Goal: Task Accomplishment & Management: Manage account settings

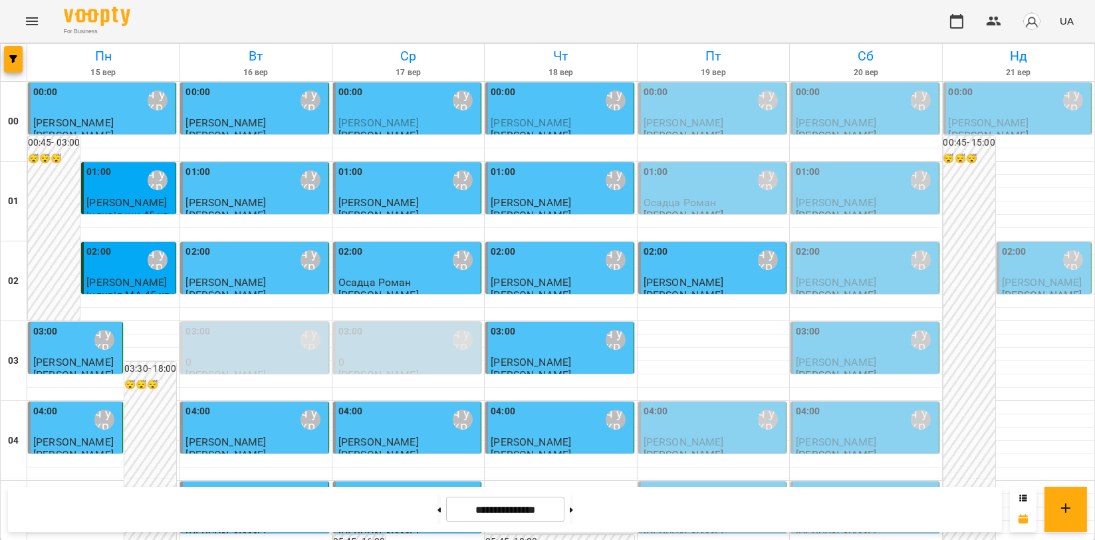
scroll to position [1329, 0]
click at [24, 21] on icon "Menu" at bounding box center [32, 21] width 16 height 16
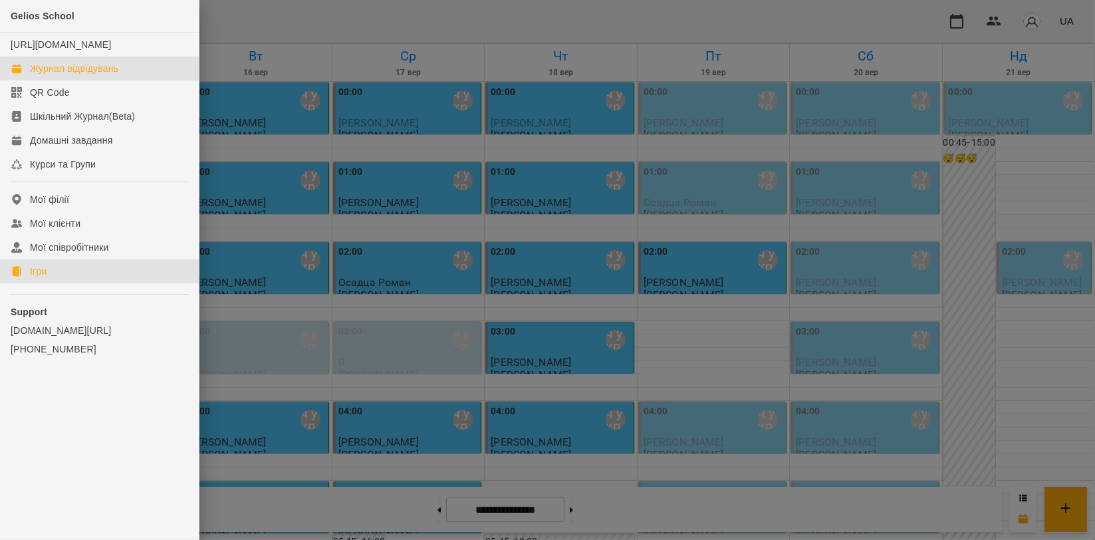
click at [114, 283] on link "Ігри" at bounding box center [99, 271] width 199 height 24
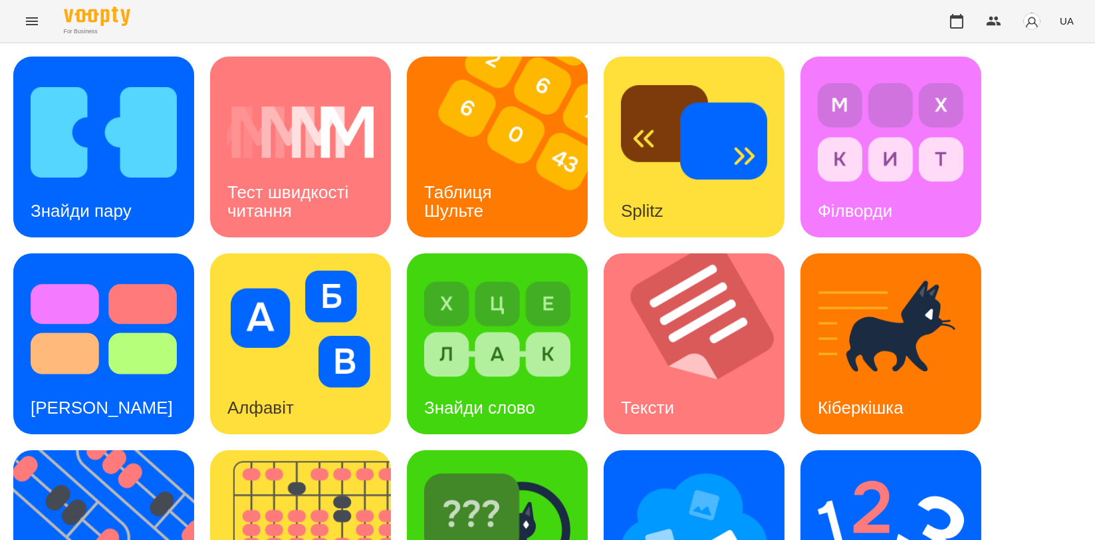
scroll to position [295, 0]
click at [333, 450] on img at bounding box center [308, 540] width 197 height 181
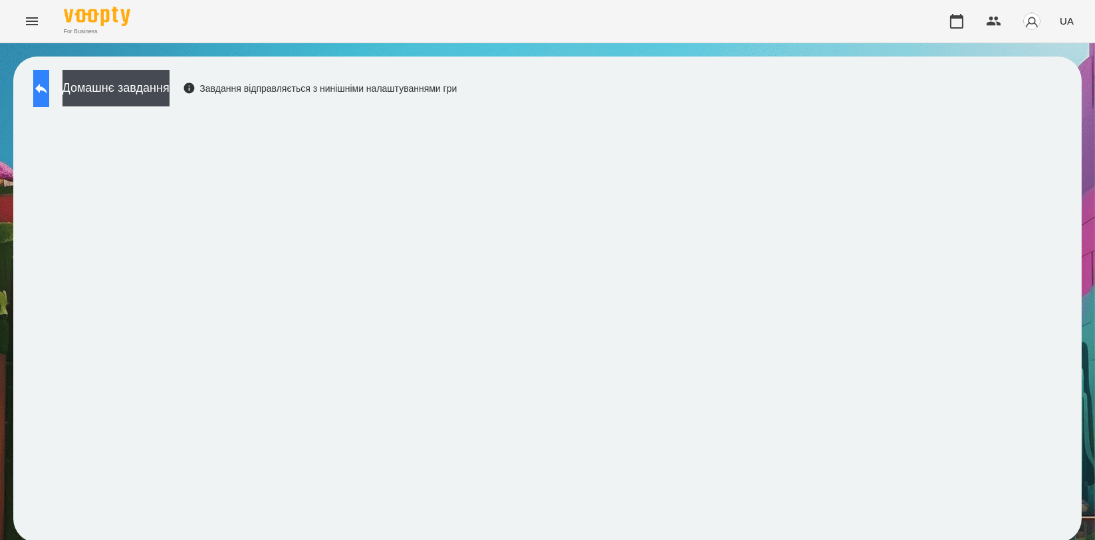
click at [49, 95] on icon at bounding box center [41, 88] width 16 height 16
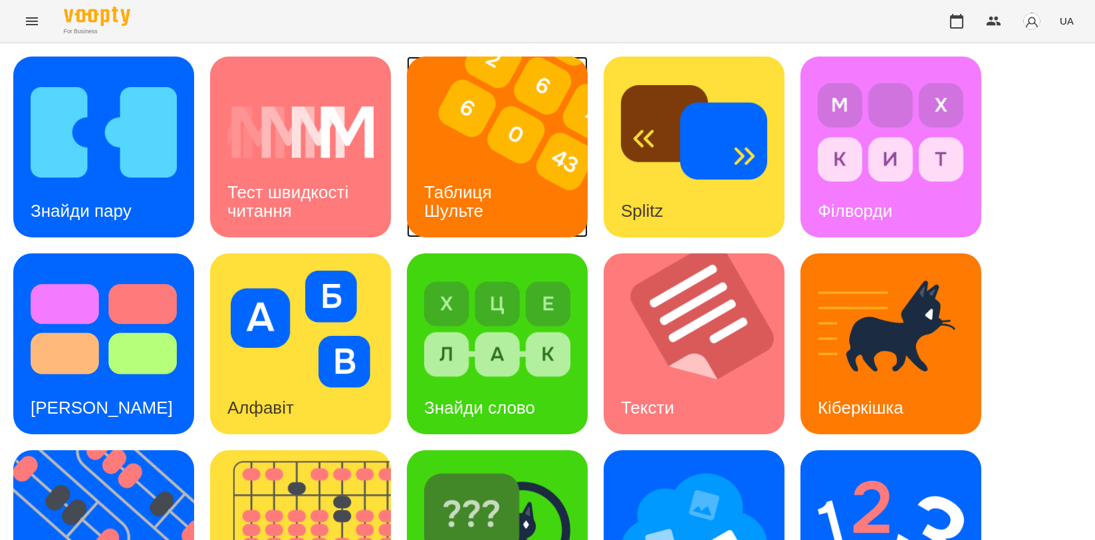
click at [507, 160] on img at bounding box center [505, 146] width 197 height 181
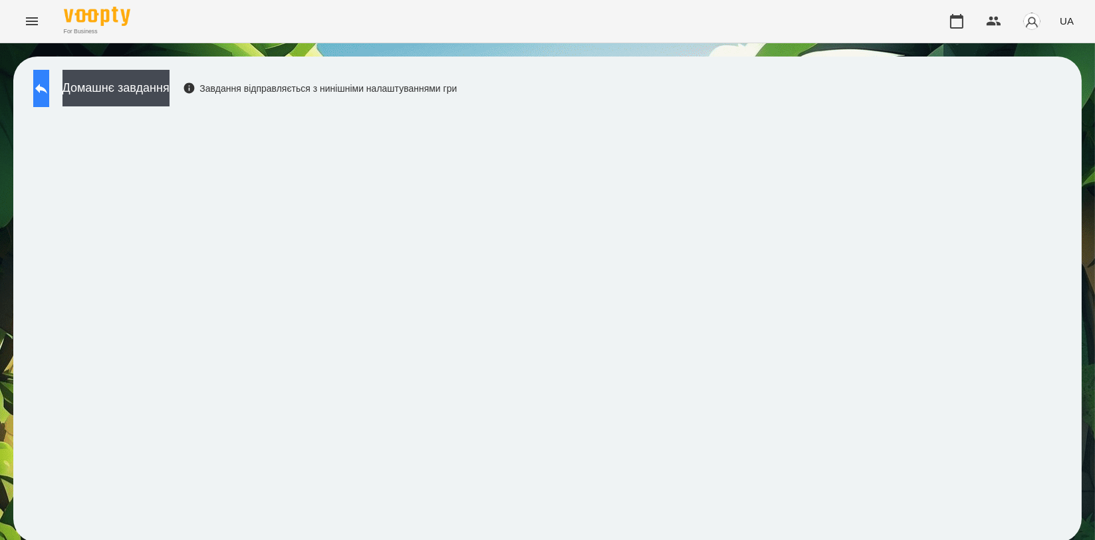
click at [37, 88] on button at bounding box center [41, 88] width 16 height 37
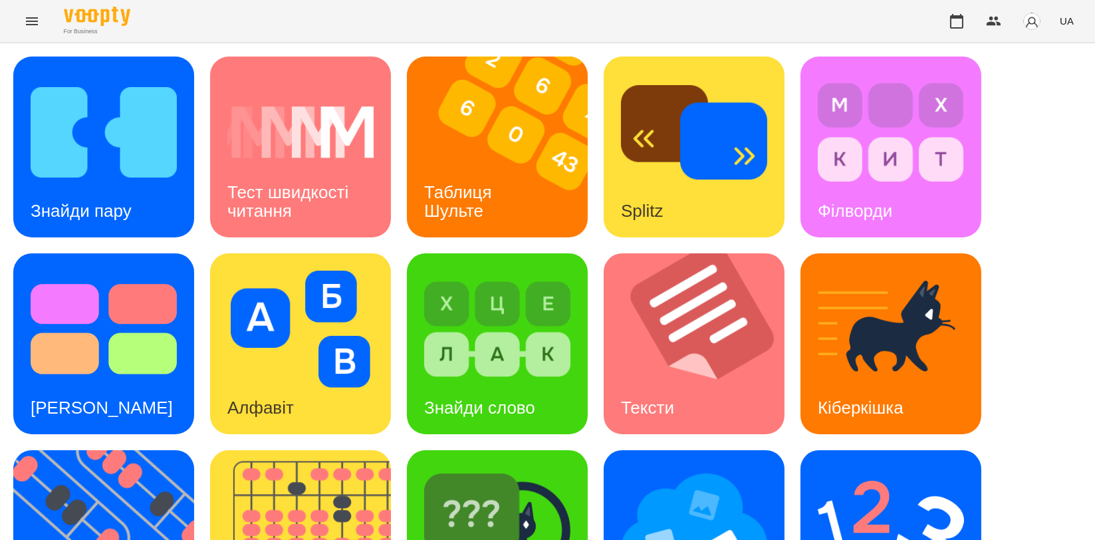
scroll to position [221, 0]
click at [161, 450] on img at bounding box center [111, 540] width 197 height 181
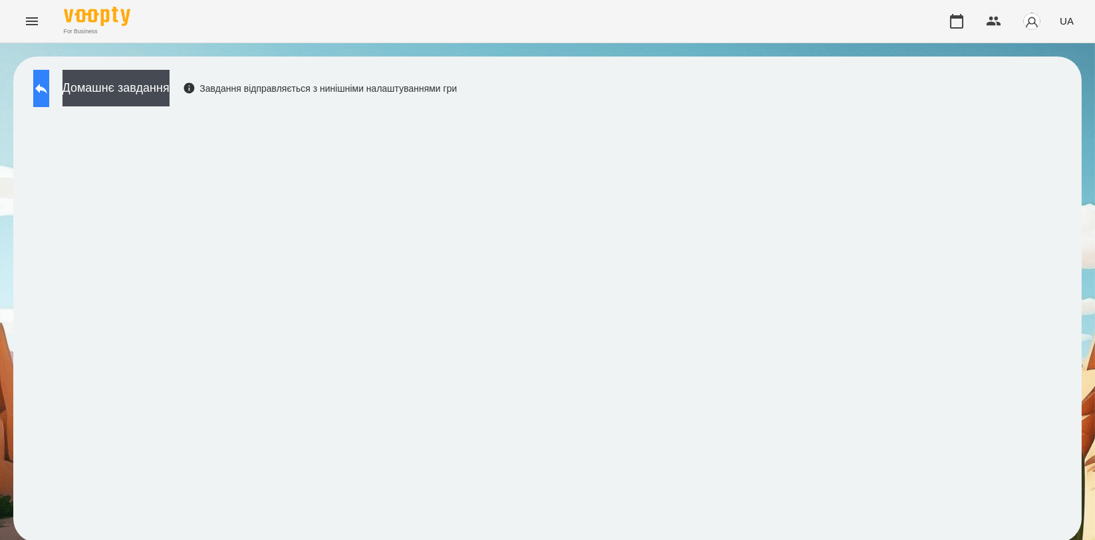
click at [47, 79] on button at bounding box center [41, 88] width 16 height 37
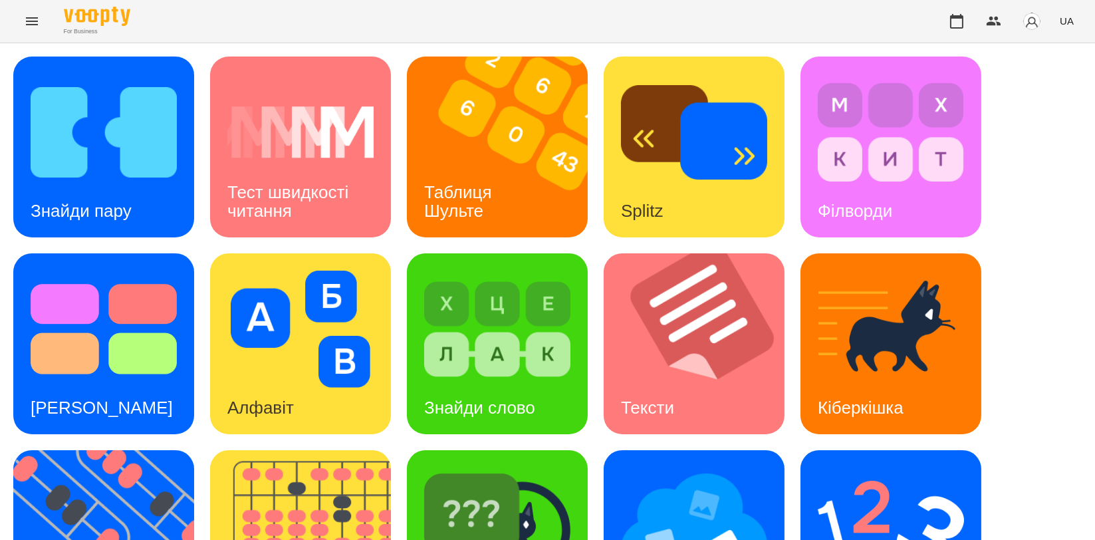
scroll to position [301, 0]
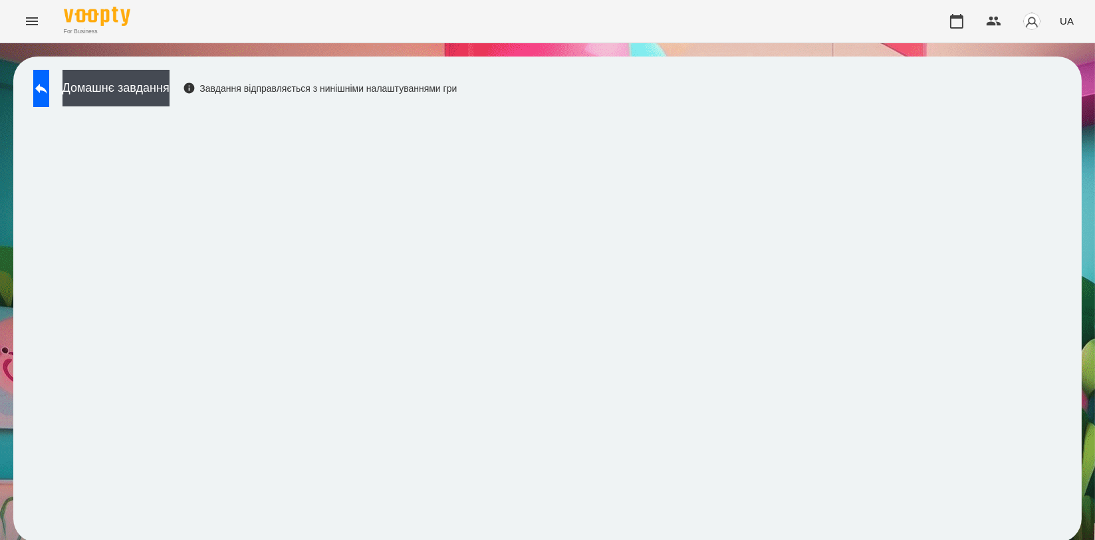
scroll to position [2, 0]
click at [49, 81] on icon at bounding box center [41, 88] width 16 height 16
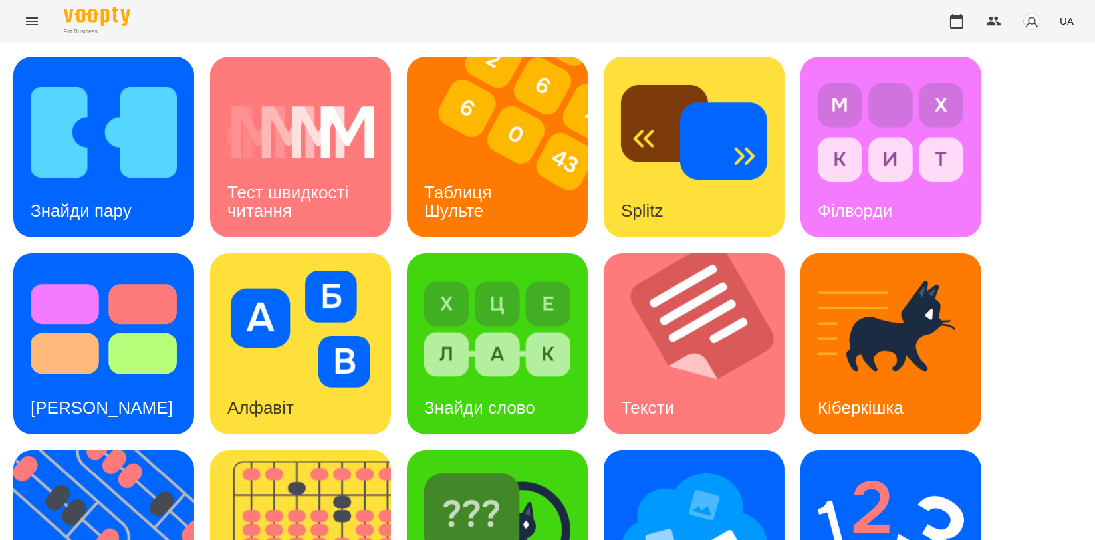
scroll to position [298, 0]
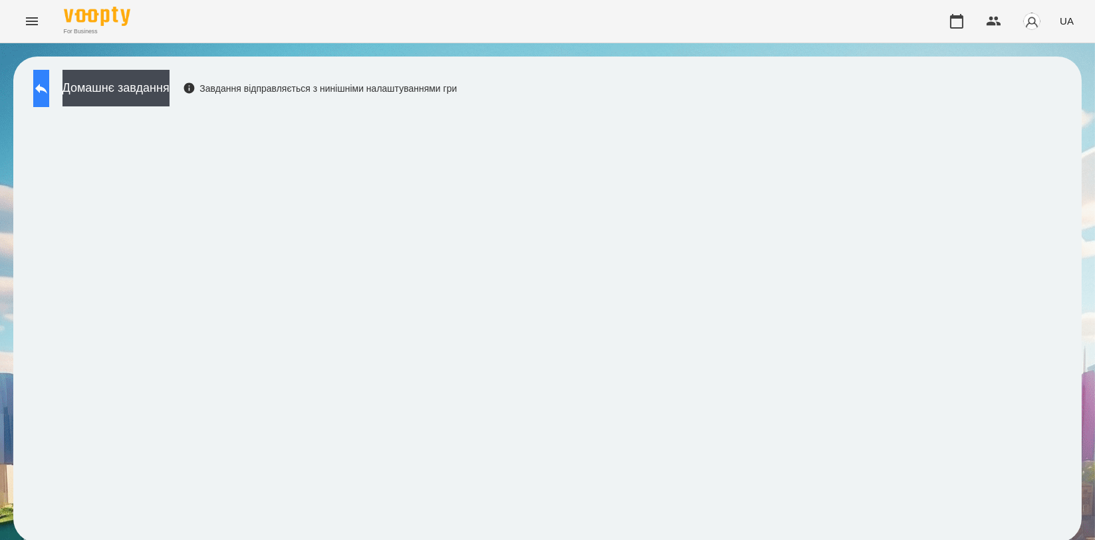
click at [49, 78] on button at bounding box center [41, 88] width 16 height 37
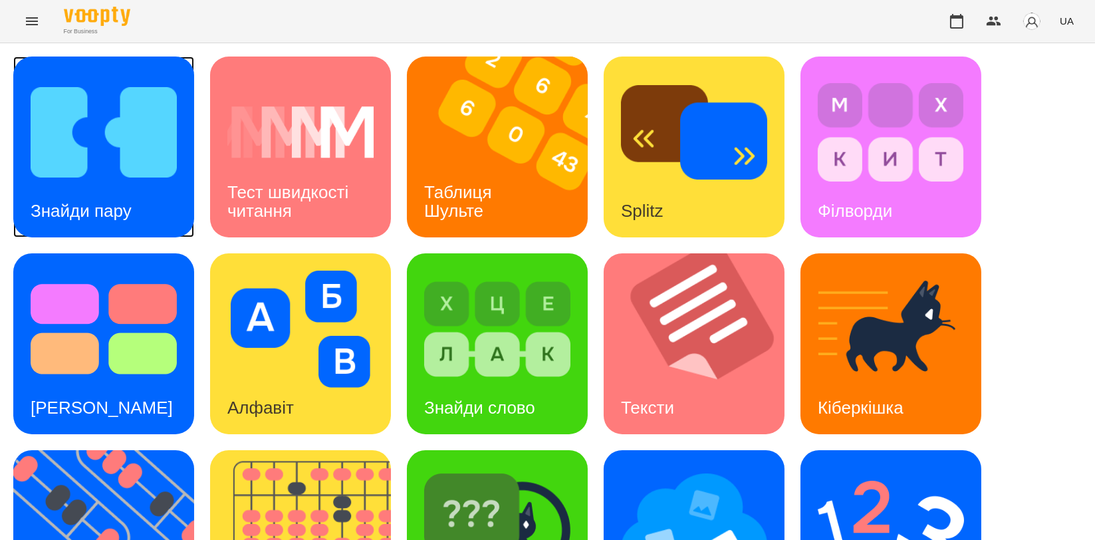
click at [149, 171] on img at bounding box center [104, 132] width 146 height 117
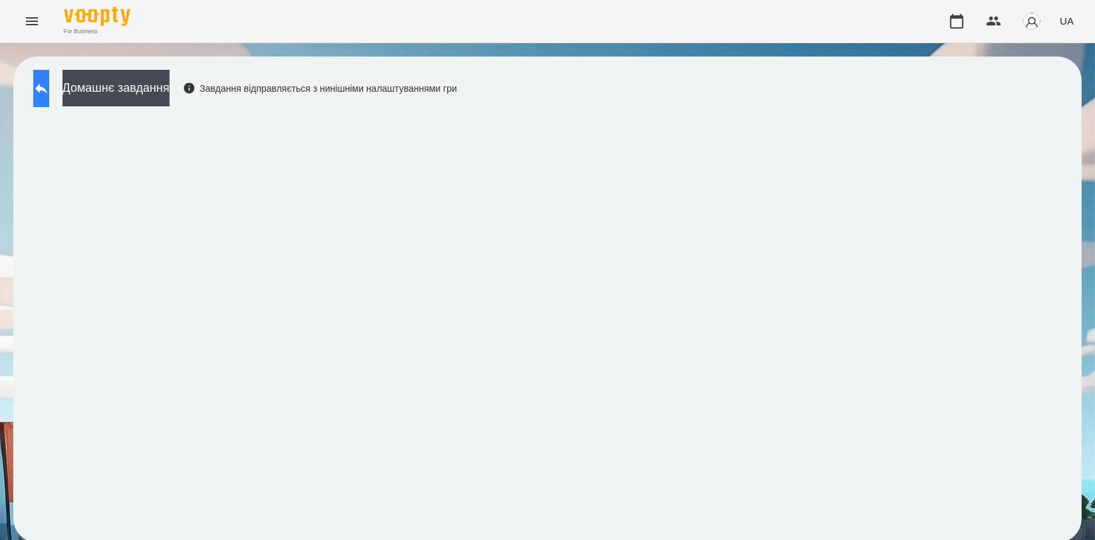
click at [43, 75] on button at bounding box center [41, 88] width 16 height 37
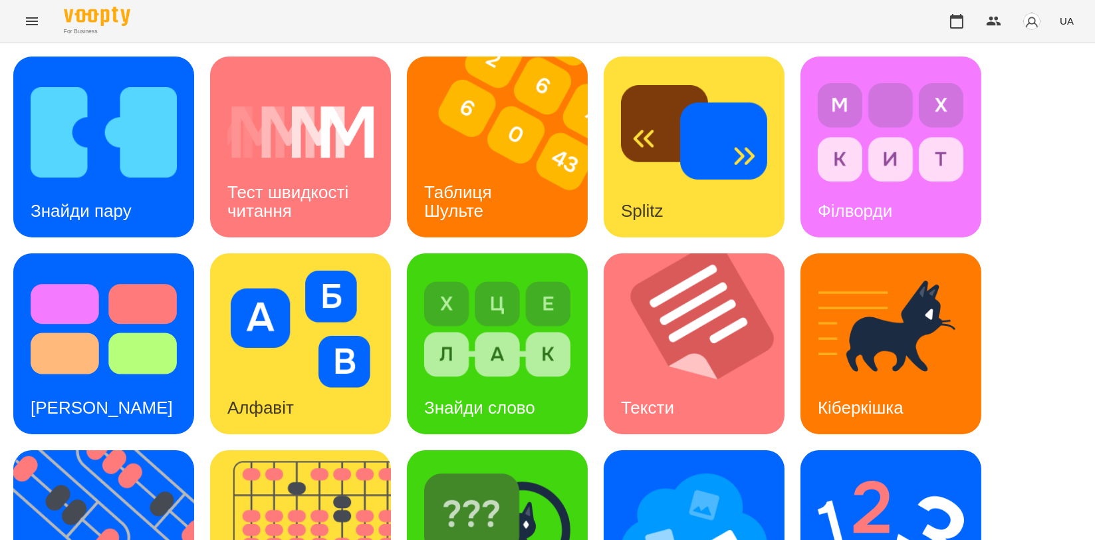
scroll to position [221, 0]
click at [520, 467] on img at bounding box center [497, 525] width 146 height 117
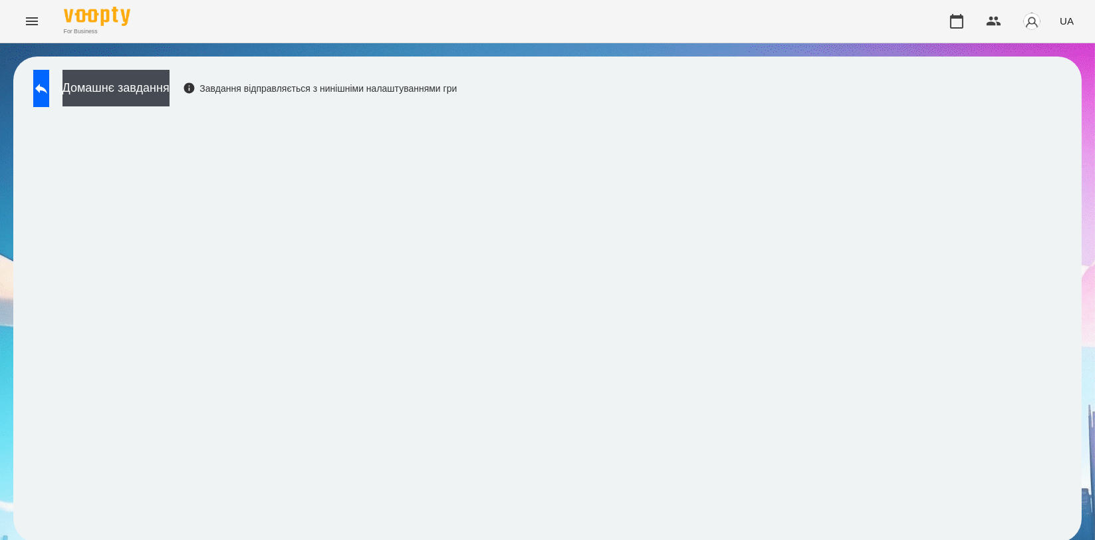
scroll to position [2, 0]
click at [46, 98] on button at bounding box center [41, 88] width 16 height 37
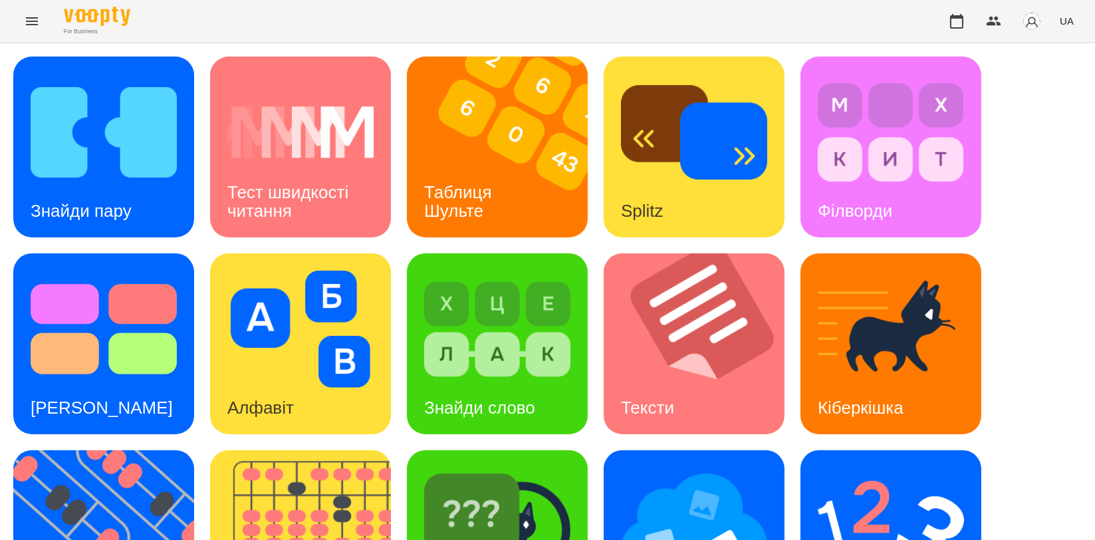
click at [1032, 165] on div "Знайди пару Тест швидкості читання Таблиця [PERSON_NAME] Splitz Філворди Тест С…" at bounding box center [547, 441] width 1068 height 771
click at [122, 450] on img at bounding box center [111, 540] width 197 height 181
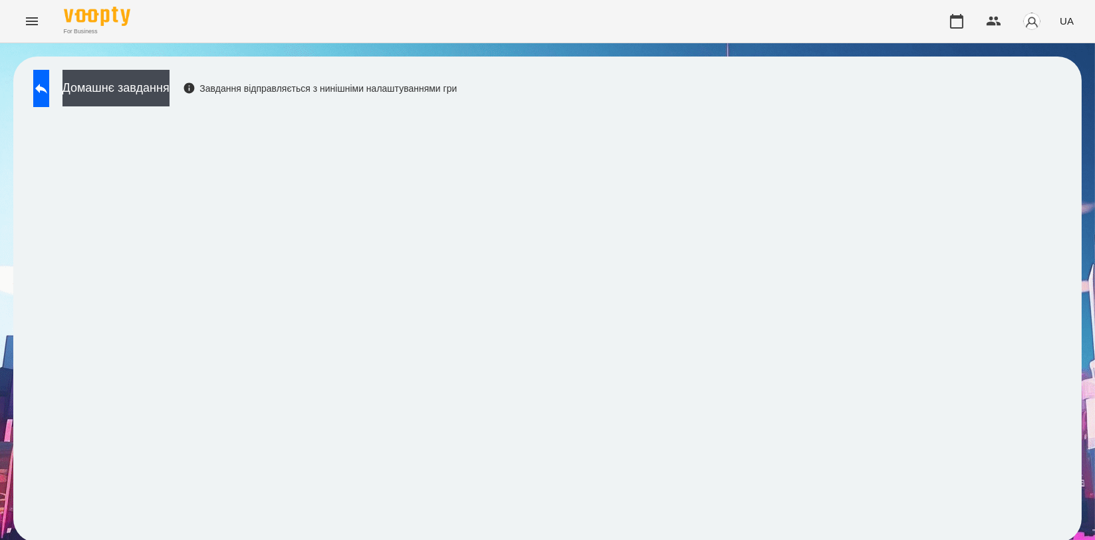
click at [31, 93] on div "Домашнє завдання Завдання відправляється з нинішніми налаштуваннями гри" at bounding box center [242, 92] width 430 height 44
click at [47, 90] on icon at bounding box center [41, 89] width 12 height 10
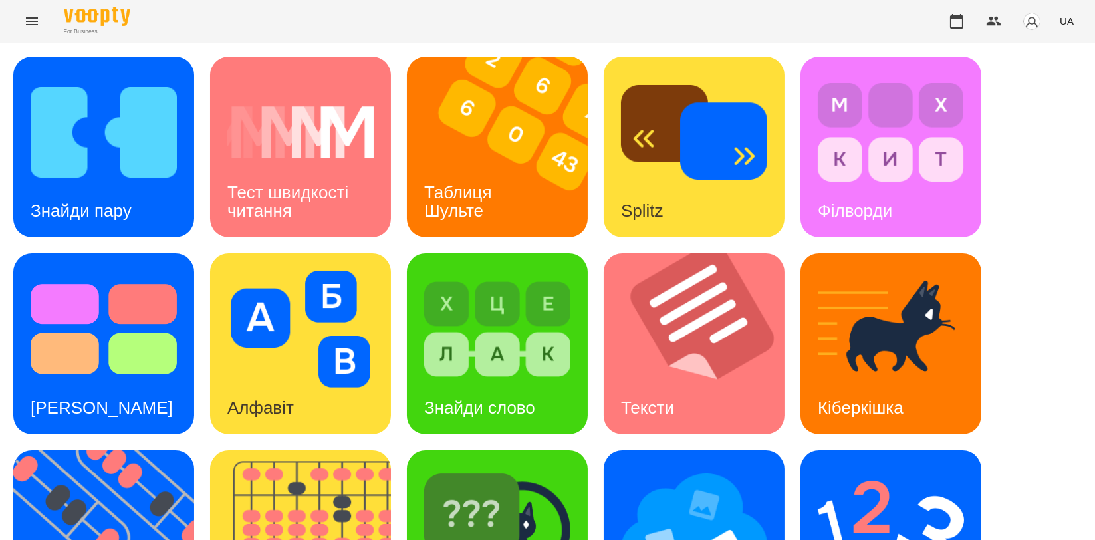
scroll to position [301, 0]
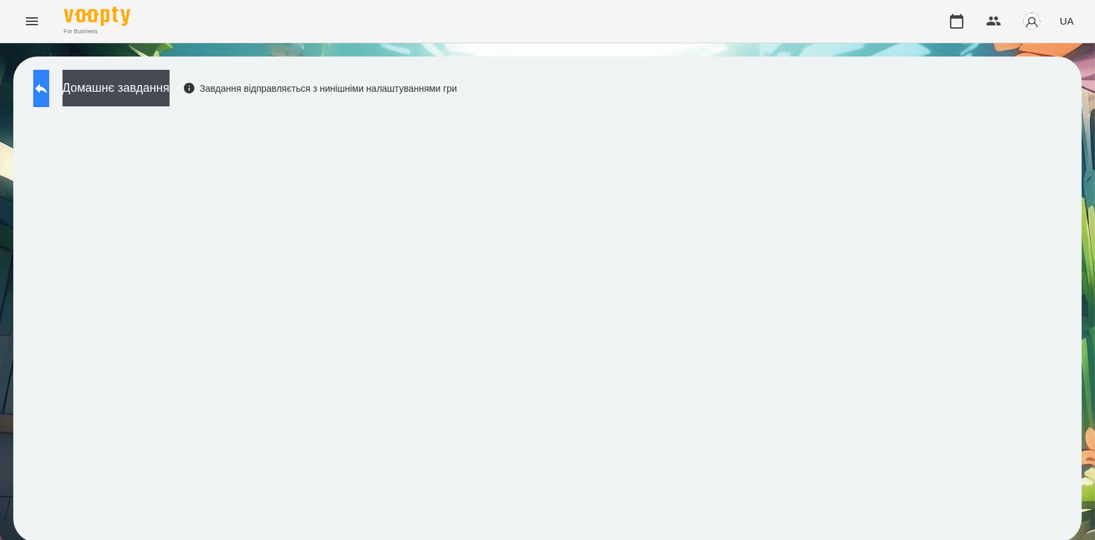
click at [47, 94] on icon at bounding box center [41, 88] width 16 height 16
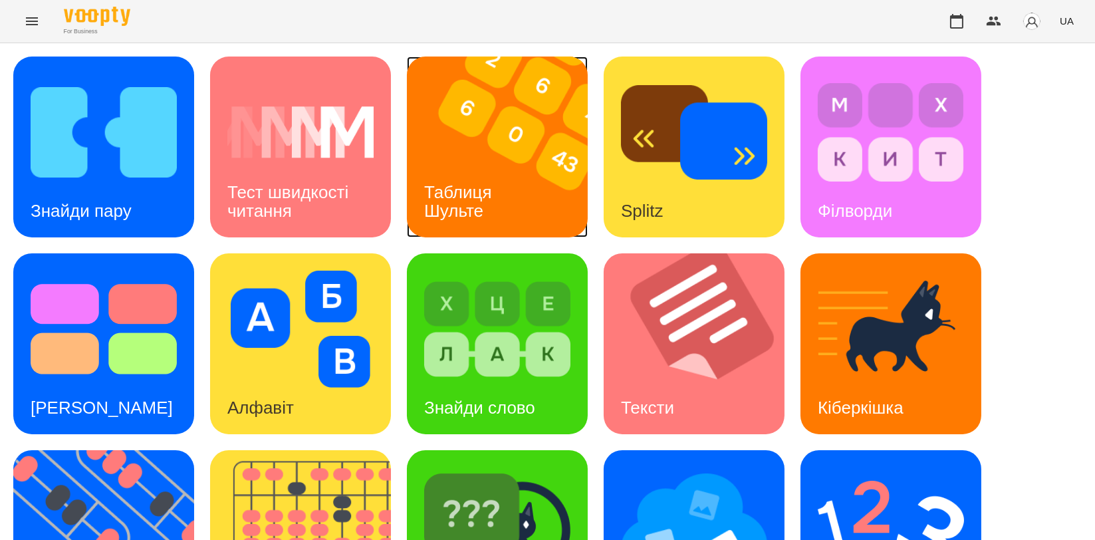
click at [491, 110] on img at bounding box center [505, 146] width 197 height 181
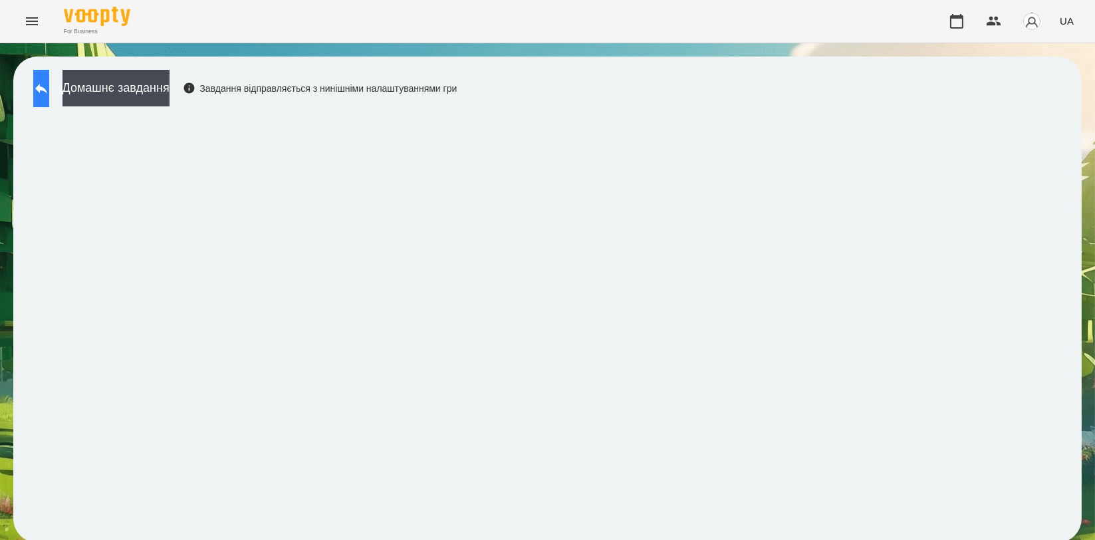
click at [47, 81] on icon at bounding box center [41, 88] width 16 height 16
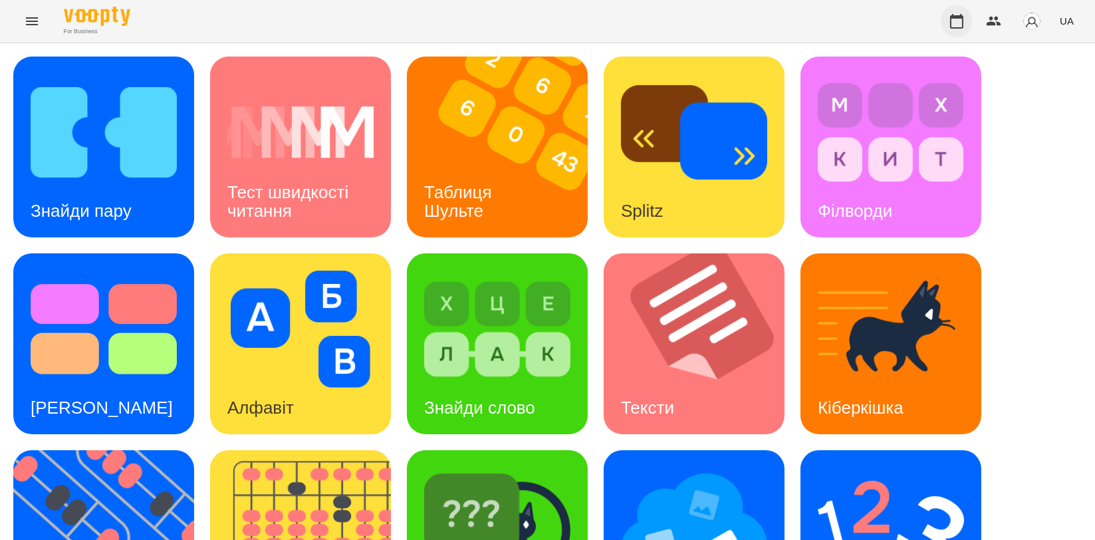
click at [956, 29] on button "button" at bounding box center [956, 21] width 32 height 32
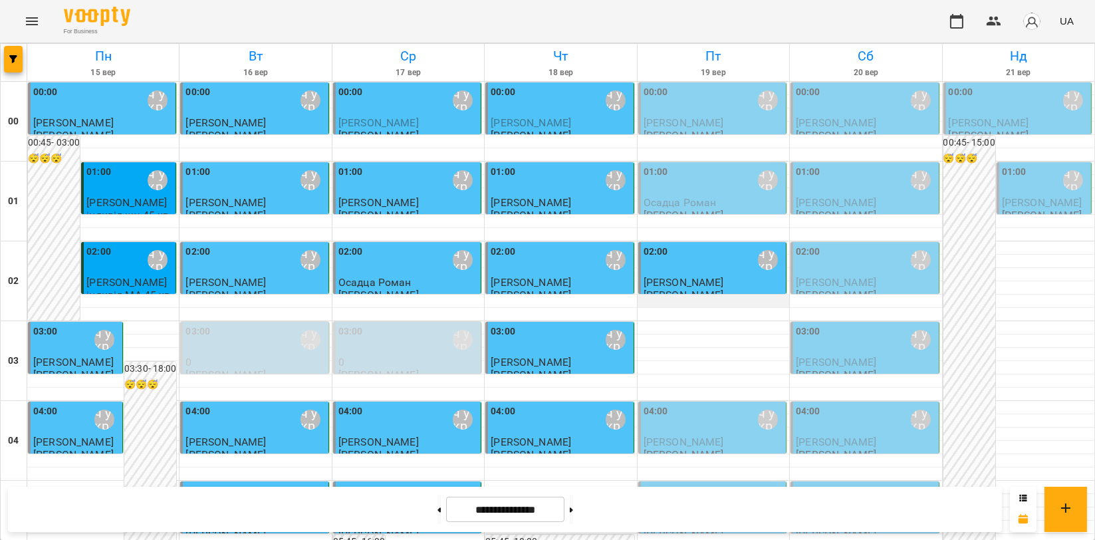
scroll to position [1329, 0]
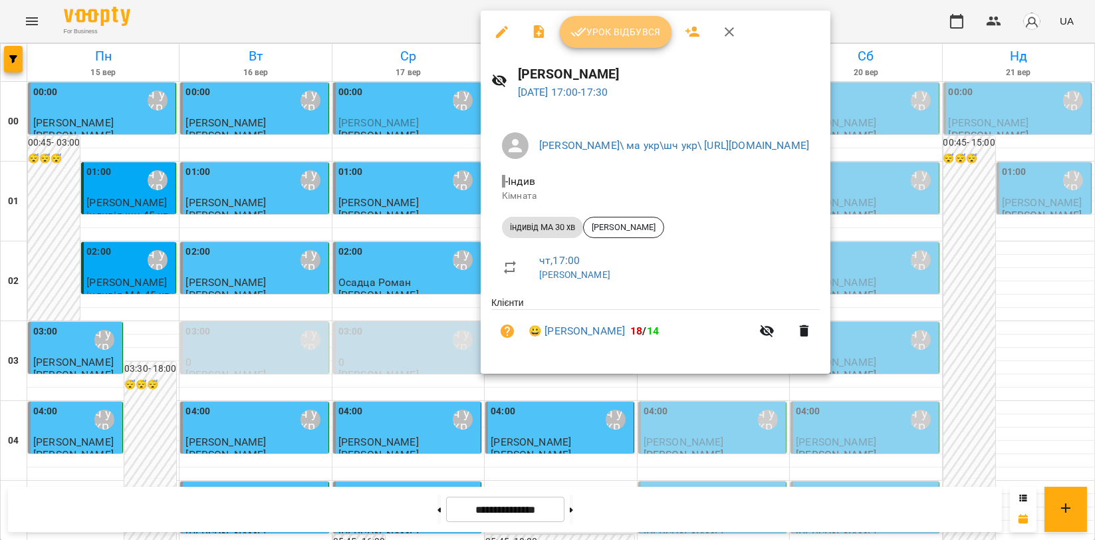
click at [609, 25] on span "Урок відбувся" at bounding box center [615, 32] width 90 height 16
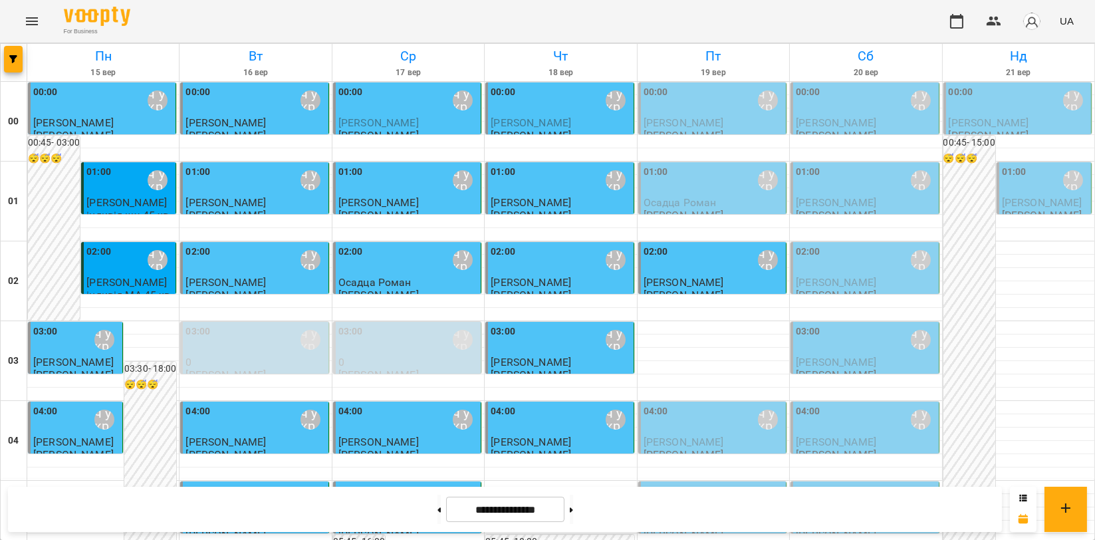
scroll to position [1369, 0]
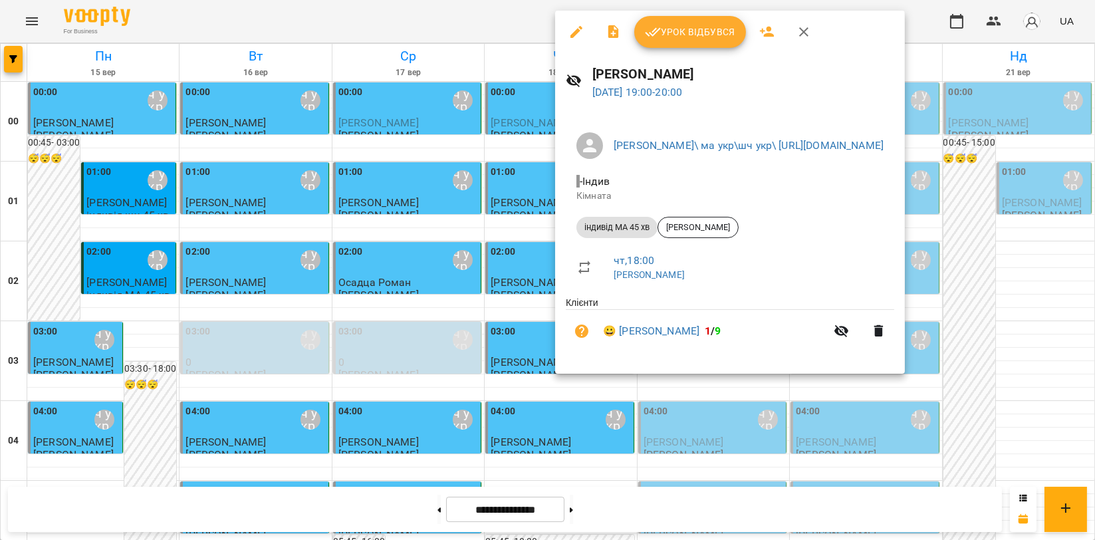
click at [806, 26] on icon "button" at bounding box center [804, 32] width 16 height 16
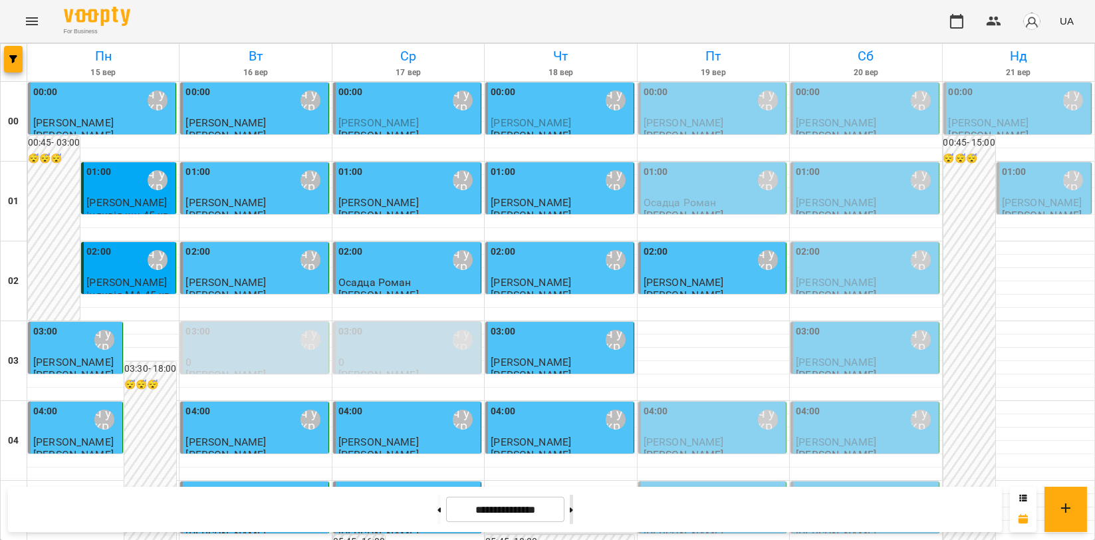
click at [573, 510] on icon at bounding box center [571, 509] width 3 height 5
type input "**********"
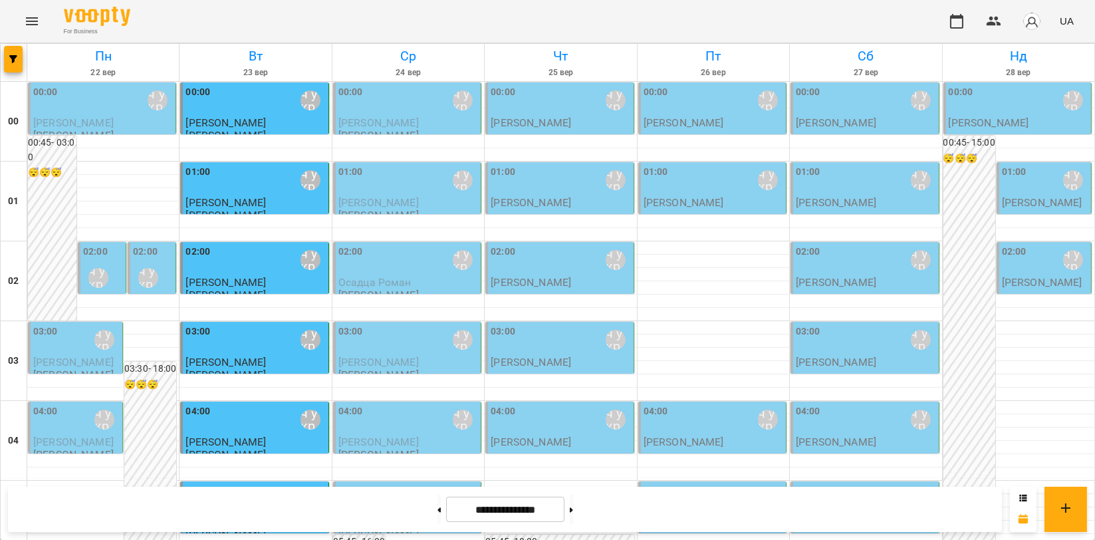
scroll to position [1295, 0]
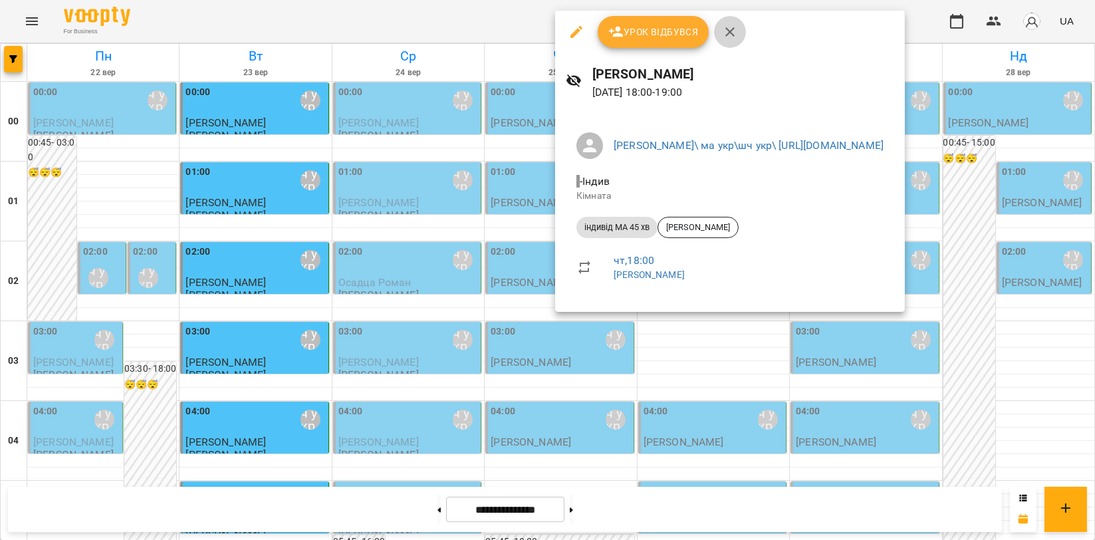
click at [735, 29] on icon "button" at bounding box center [730, 32] width 16 height 16
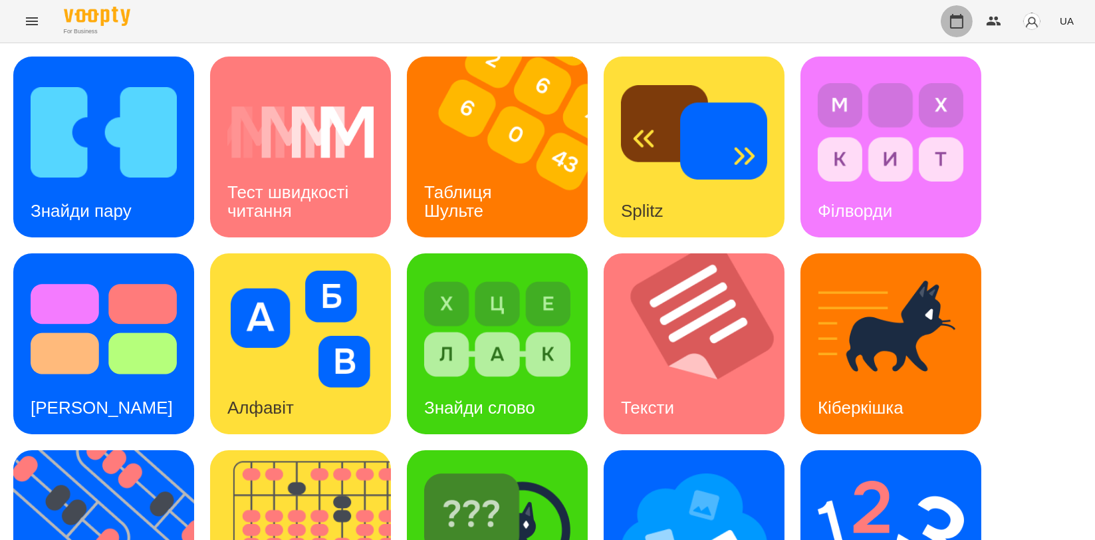
click at [955, 12] on button "button" at bounding box center [956, 21] width 32 height 32
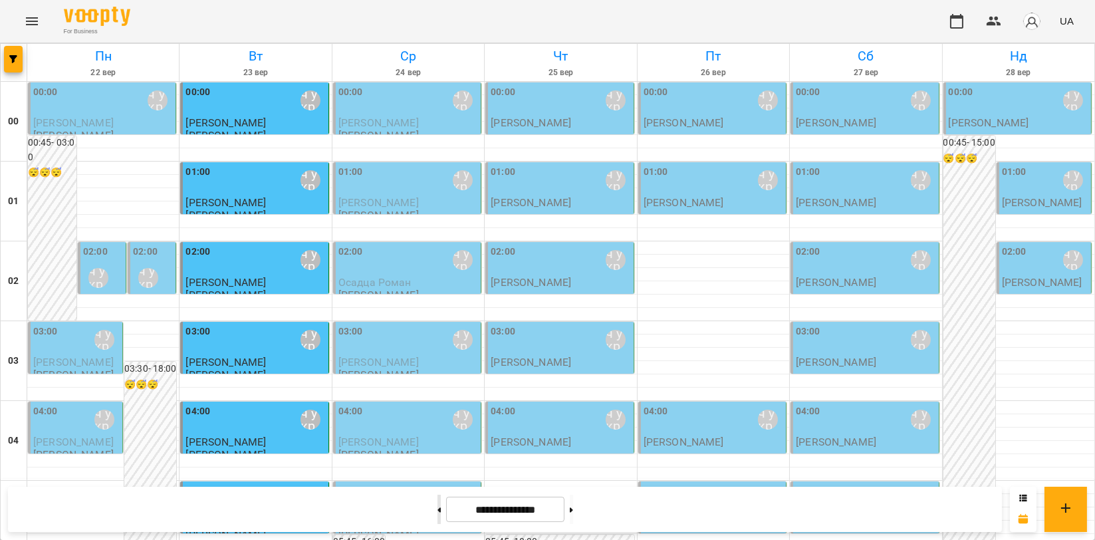
click at [437, 520] on button at bounding box center [438, 509] width 3 height 29
type input "**********"
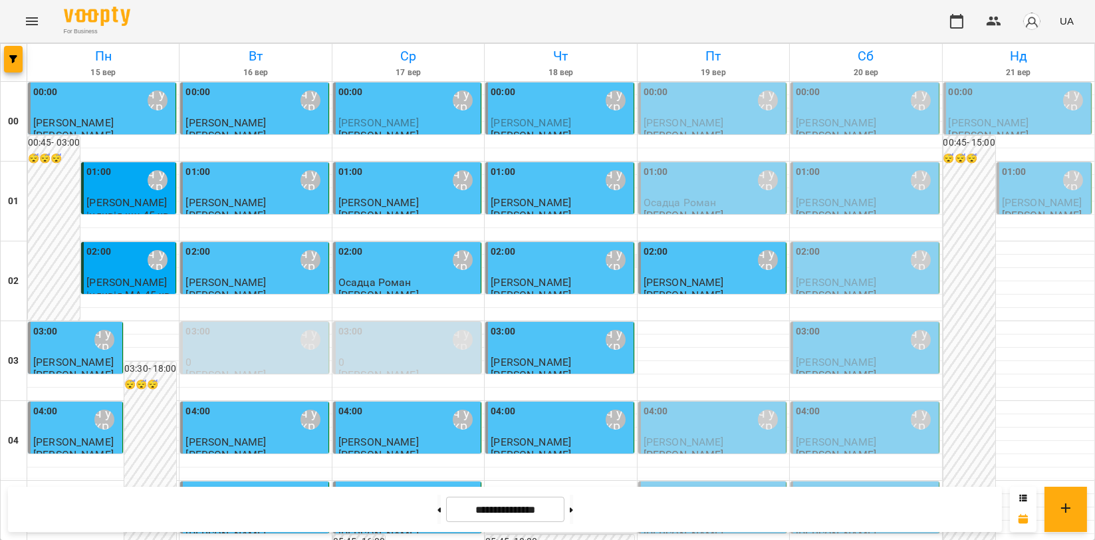
scroll to position [1329, 0]
